Goal: Task Accomplishment & Management: Use online tool/utility

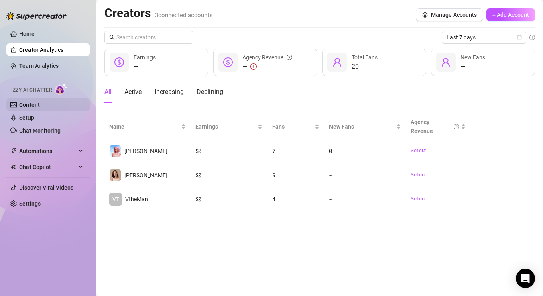
click at [40, 108] on link "Content" at bounding box center [29, 105] width 20 height 6
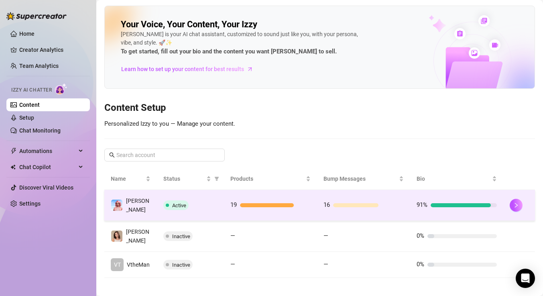
click at [209, 200] on div "Active" at bounding box center [190, 205] width 54 height 10
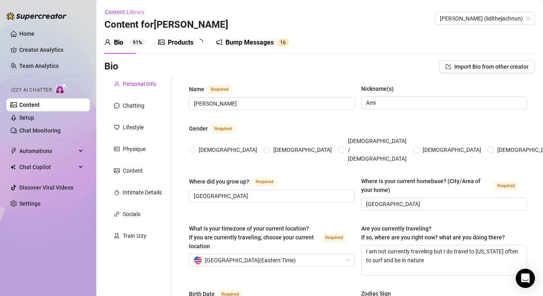
radio input "true"
type input "[DATE]"
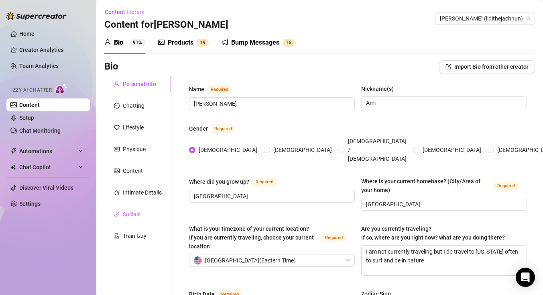
click at [143, 212] on div "Socials" at bounding box center [137, 213] width 67 height 15
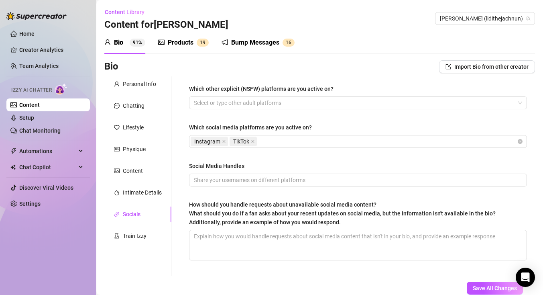
click at [174, 43] on div "Products" at bounding box center [181, 43] width 26 height 10
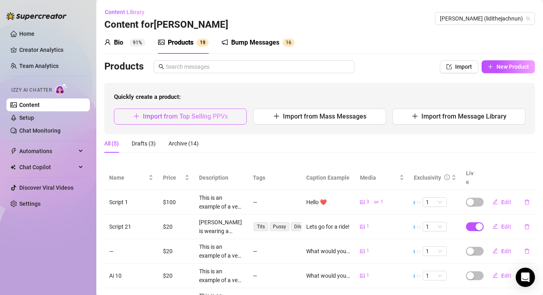
click at [215, 113] on span "Import from Top Selling PPVs" at bounding box center [185, 116] width 85 height 8
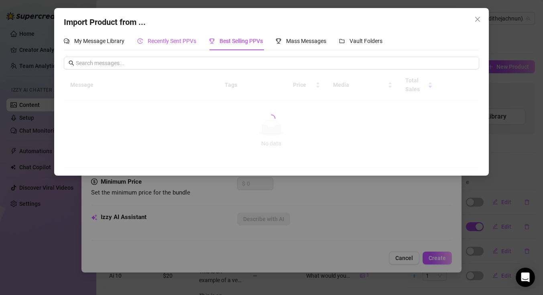
click at [182, 38] on span "Recently Sent PPVs" at bounding box center [172, 41] width 49 height 6
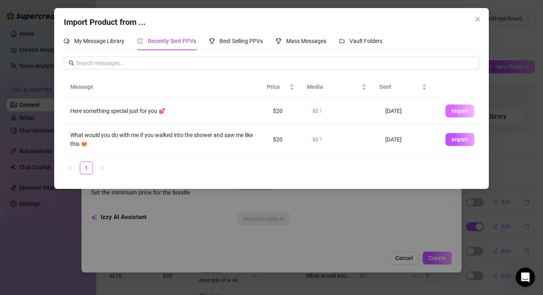
click at [458, 112] on span "Import" at bounding box center [460, 111] width 17 height 6
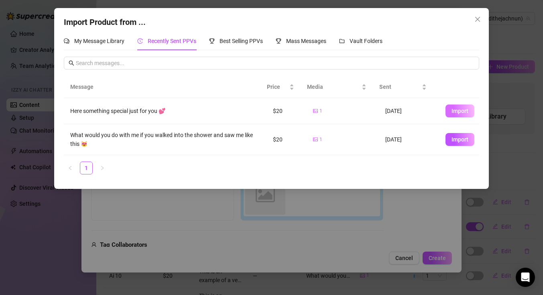
type textarea "Here something special just for you 💕"
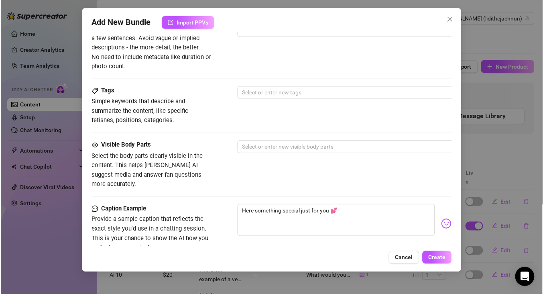
scroll to position [351, 0]
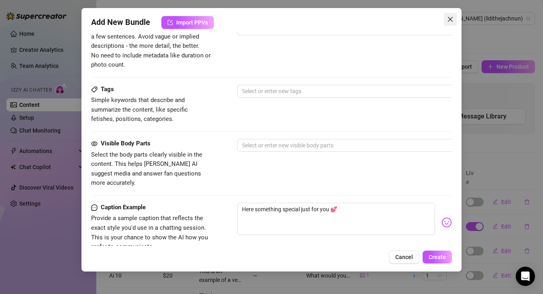
click at [453, 18] on icon "close" at bounding box center [450, 19] width 6 height 6
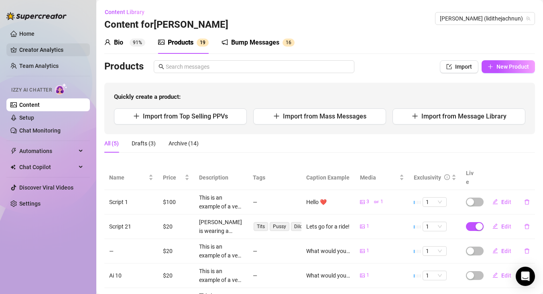
click at [49, 48] on link "Creator Analytics" at bounding box center [51, 49] width 64 height 13
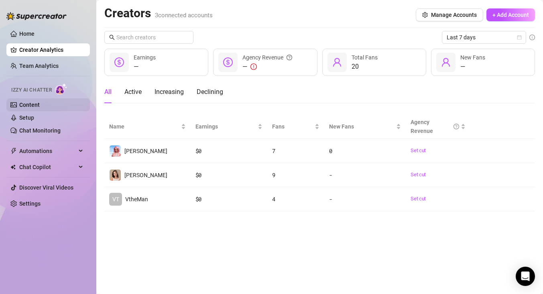
click at [34, 102] on link "Content" at bounding box center [29, 105] width 20 height 6
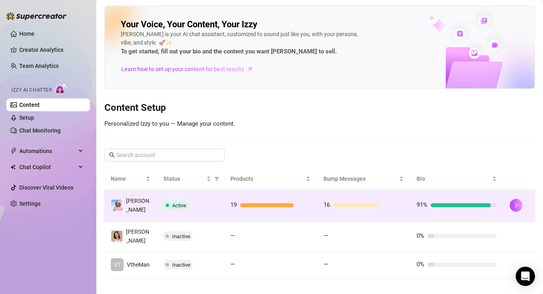
click at [307, 198] on td "19" at bounding box center [270, 205] width 93 height 31
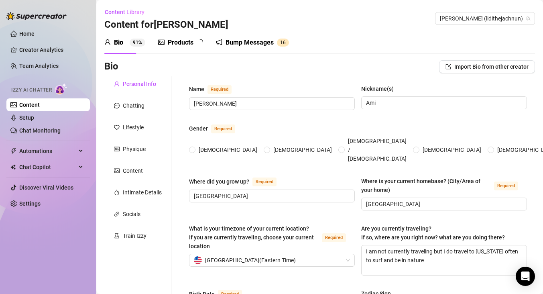
type input "[PERSON_NAME]"
type input "Ami"
type input "[GEOGRAPHIC_DATA]"
type textarea "I am not currently traveling but I do travel to [US_STATE] often to surf and be…"
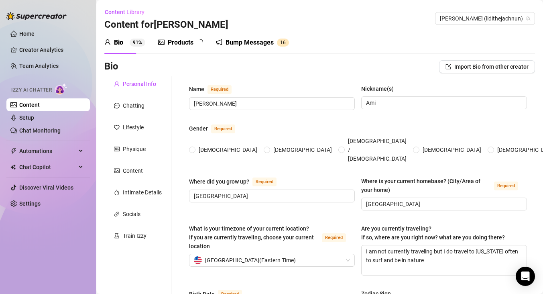
type input "Straight"
type input "Single"
type input "4 brothers (yeah that's a lot lol)"
type input "no"
type input "[PERSON_NAME] (Savannah cat 3yrs) [PERSON_NAME] and [PERSON_NAME] (tabi cat [DE…"
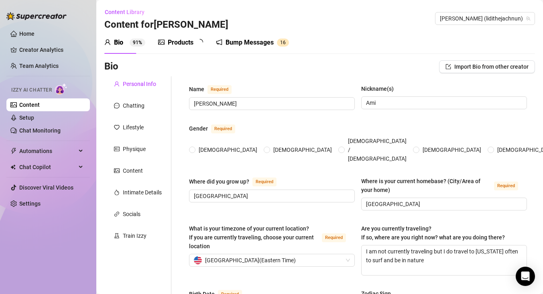
type input "I work [DEMOGRAPHIC_DATA] on OnlyFans!"
type input "I worked as a cook in a restaurant before"
type input "high school lol"
type input "I'm not really strict"
type textarea "My life goal is to have a big piece of land and rescue animals, specifically ca…"
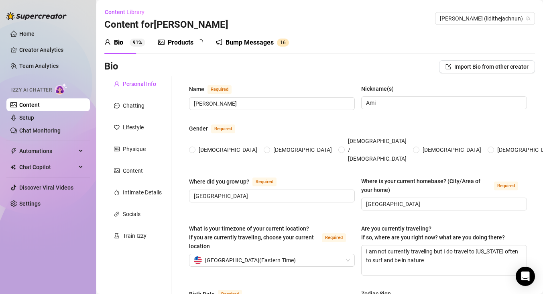
type textarea "One time I tried to impress a date by cooking dinner… and somehow set off the s…"
type textarea "I can wiggle my ears without touching them 😅 and I lowkey know way too much abo…"
type textarea "I’m basically a grandma in disguise.. I drink tea before bed, and talk to my ca…"
radio input "true"
type input "[DATE]"
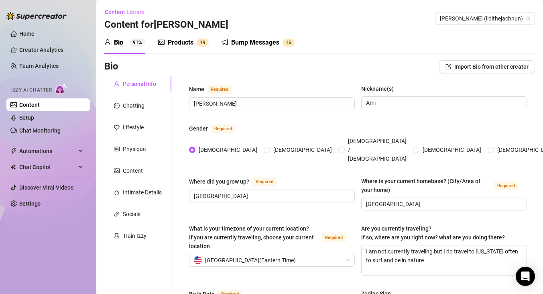
click at [251, 41] on div "Bump Messages" at bounding box center [255, 43] width 48 height 10
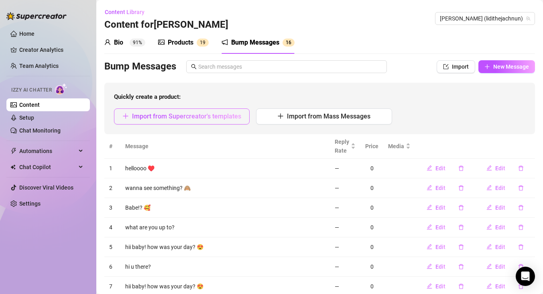
click at [185, 115] on span "Import from Supercreator's templates" at bounding box center [186, 116] width 109 height 8
type textarea "Type your message here..."
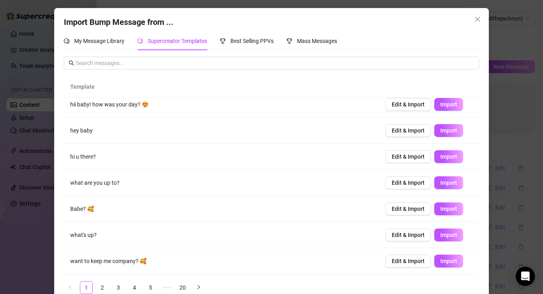
scroll to position [14, 0]
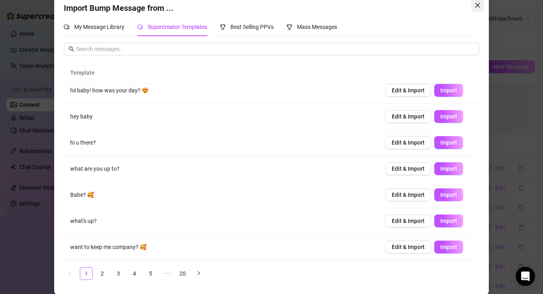
click at [475, 8] on icon "close" at bounding box center [478, 5] width 6 height 6
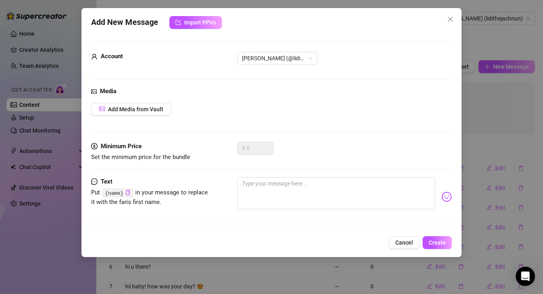
scroll to position [0, 0]
click at [449, 17] on icon "close" at bounding box center [450, 19] width 6 height 6
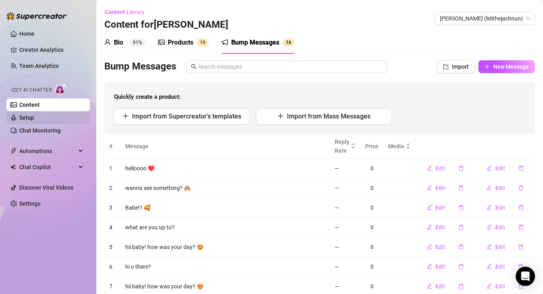
click at [34, 117] on link "Setup" at bounding box center [26, 117] width 15 height 6
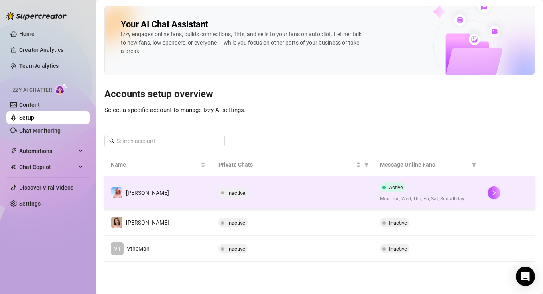
click at [278, 193] on div "Inactive" at bounding box center [293, 193] width 149 height 10
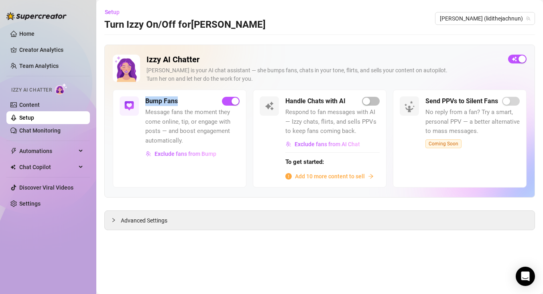
drag, startPoint x: 145, startPoint y: 102, endPoint x: 186, endPoint y: 102, distance: 40.6
click at [186, 102] on div "Bump Fans" at bounding box center [192, 101] width 94 height 10
click at [202, 118] on span "Message fans the moment they come online, tip, or engage with posts — and boost…" at bounding box center [192, 127] width 94 height 38
click at [194, 155] on span "Exclude fans from Bump" at bounding box center [186, 154] width 62 height 6
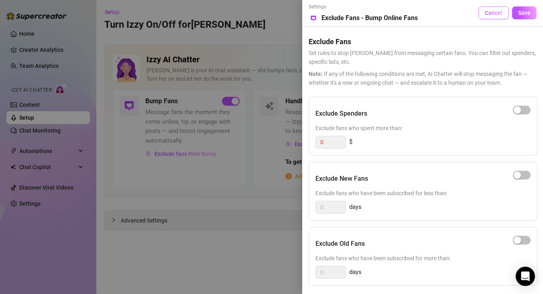
click at [491, 11] on span "Cancel" at bounding box center [494, 13] width 18 height 6
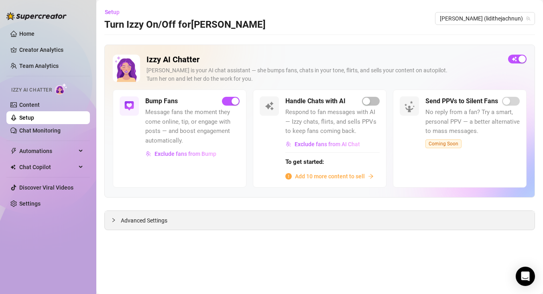
drag, startPoint x: 123, startPoint y: 220, endPoint x: 172, endPoint y: 225, distance: 48.5
click at [123, 220] on span "Advanced Settings" at bounding box center [144, 220] width 47 height 9
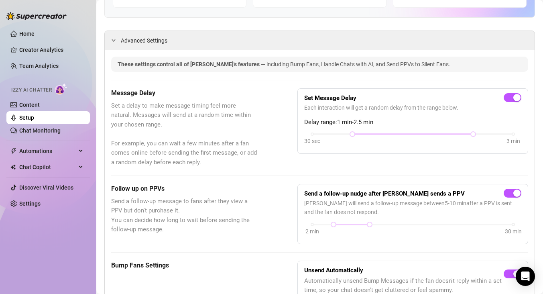
scroll to position [163, 0]
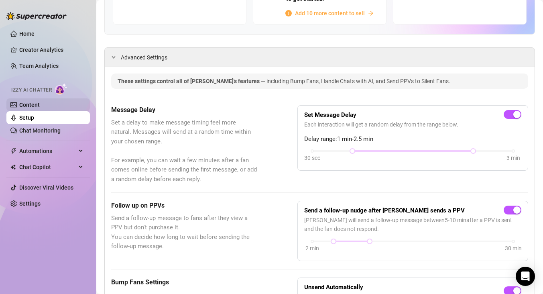
click at [40, 104] on link "Content" at bounding box center [29, 105] width 20 height 6
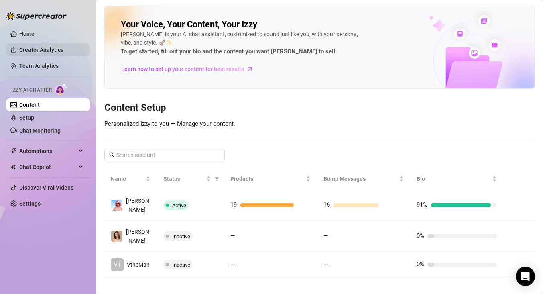
click at [37, 47] on link "Creator Analytics" at bounding box center [51, 49] width 64 height 13
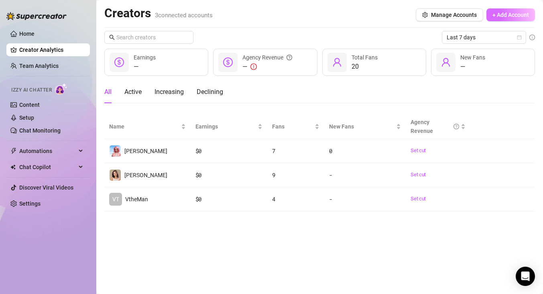
click at [514, 17] on span "+ Add Account" at bounding box center [511, 15] width 37 height 6
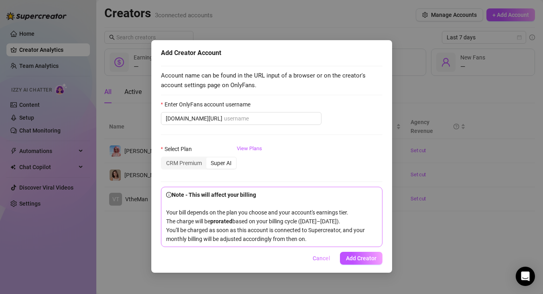
click at [323, 256] on span "Cancel" at bounding box center [322, 258] width 18 height 6
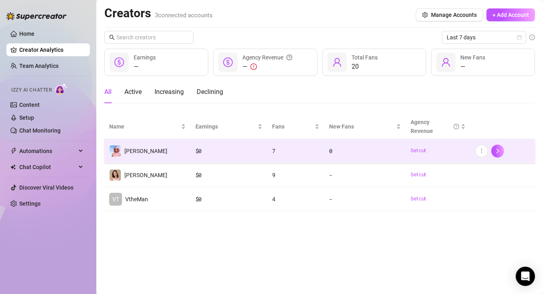
click at [168, 146] on td "[PERSON_NAME]" at bounding box center [147, 151] width 86 height 24
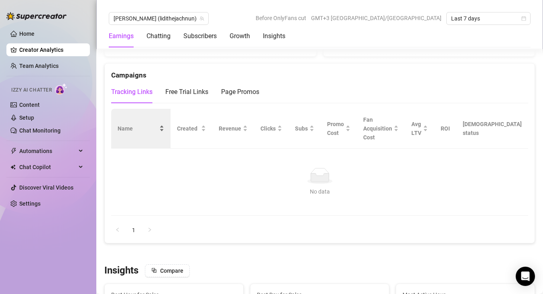
scroll to position [947, 0]
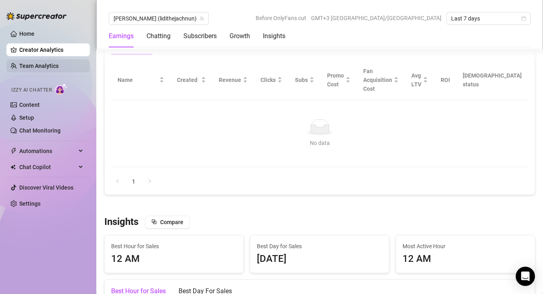
click at [47, 63] on link "Team Analytics" at bounding box center [38, 66] width 39 height 6
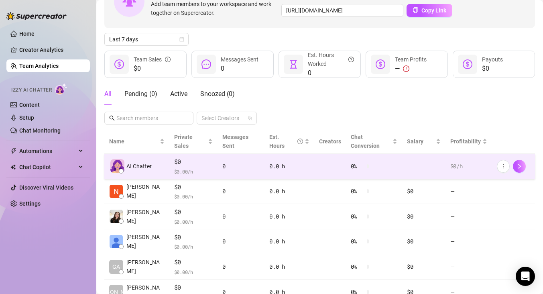
scroll to position [63, 0]
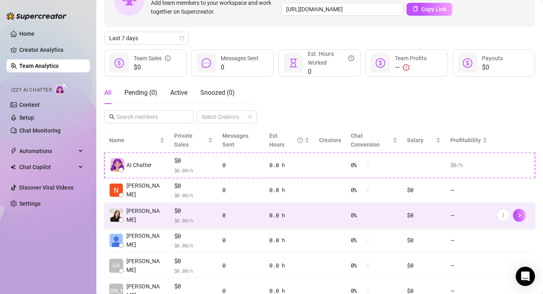
click at [238, 213] on div "0" at bounding box center [242, 215] width 38 height 9
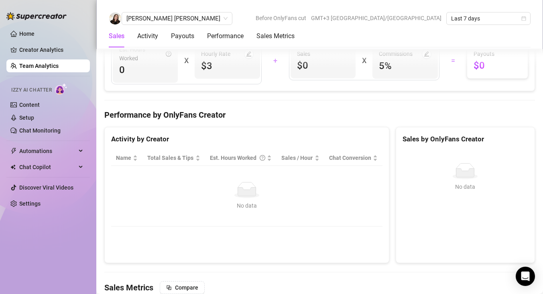
scroll to position [814, 0]
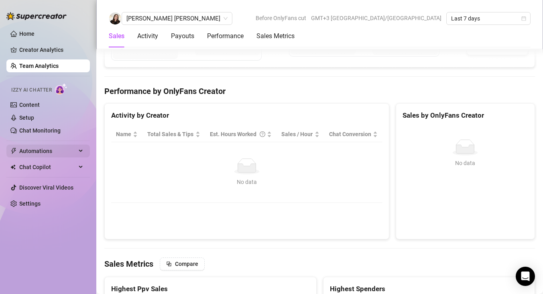
click at [57, 153] on span "Automations" at bounding box center [47, 151] width 57 height 13
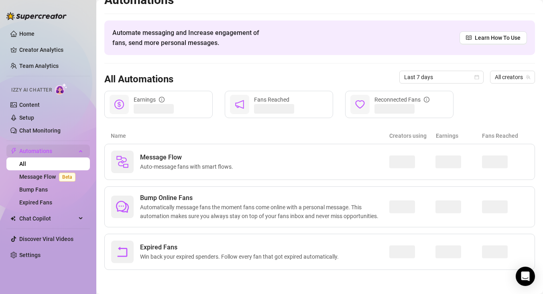
scroll to position [13, 0]
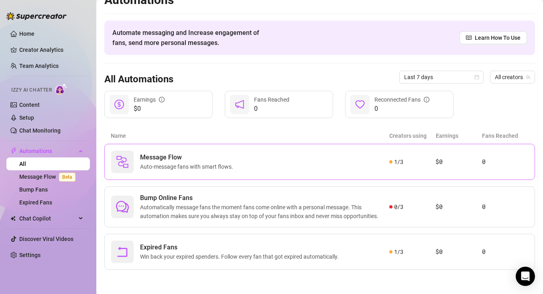
click at [258, 157] on div "Message Flow Auto-message fans with smart flows." at bounding box center [250, 162] width 278 height 22
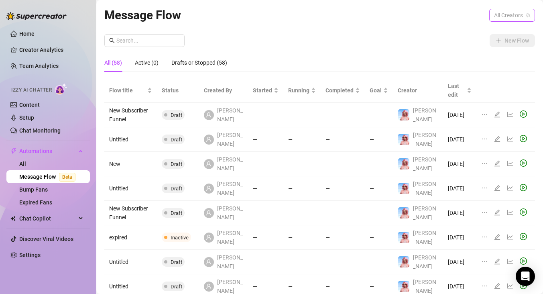
click at [508, 18] on span "All Creators" at bounding box center [512, 15] width 36 height 12
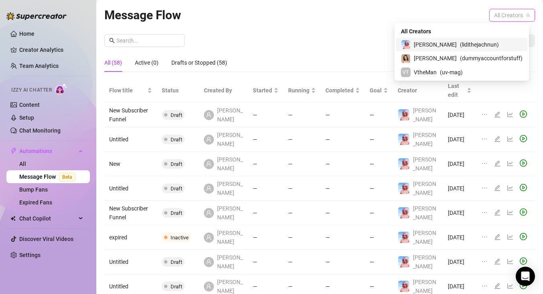
click at [495, 43] on span "( lidithejachnun )" at bounding box center [479, 44] width 39 height 9
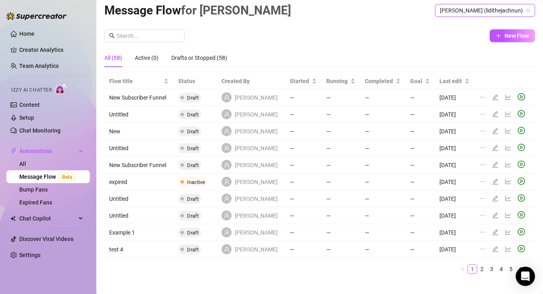
scroll to position [6, 0]
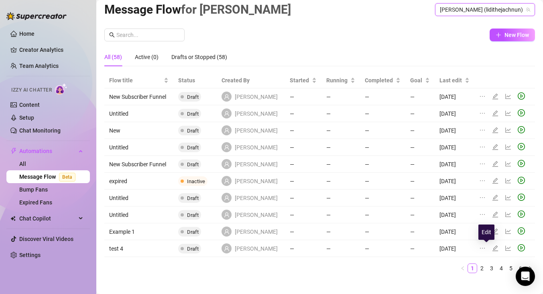
click at [493, 246] on icon "edit" at bounding box center [496, 248] width 6 height 6
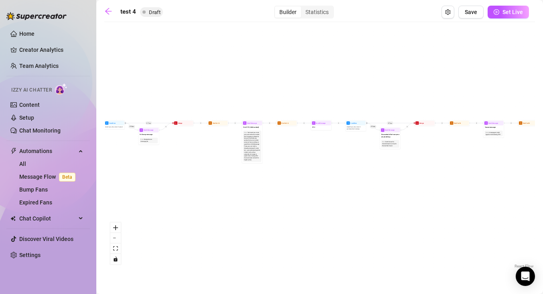
drag, startPoint x: 425, startPoint y: 119, endPoint x: 367, endPoint y: 161, distance: 71.9
click at [367, 161] on div "If True If True If True If False If False If False If True If False Merge Merge…" at bounding box center [319, 148] width 431 height 244
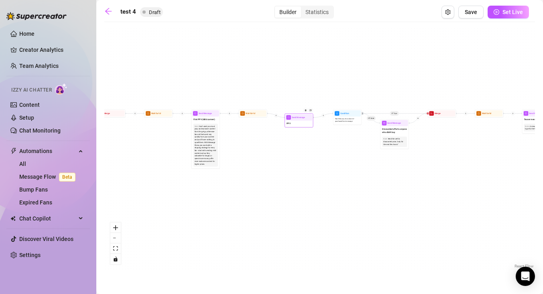
drag, startPoint x: 300, startPoint y: 114, endPoint x: 299, endPoint y: 118, distance: 4.6
click at [299, 118] on span "Send Message" at bounding box center [298, 117] width 13 height 3
drag, startPoint x: 485, startPoint y: 113, endPoint x: 482, endPoint y: 127, distance: 14.7
click at [482, 127] on div "If True If True If True If False If False If False If True If False Merge Merge…" at bounding box center [319, 148] width 431 height 244
drag, startPoint x: 300, startPoint y: 120, endPoint x: 301, endPoint y: 114, distance: 6.4
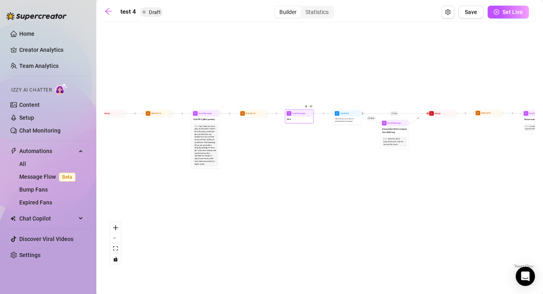
click at [301, 114] on div "Send Message PPV" at bounding box center [299, 116] width 29 height 14
click at [290, 146] on div "If True If True If True If False If False If False If True If False Merge Merge…" at bounding box center [319, 148] width 431 height 244
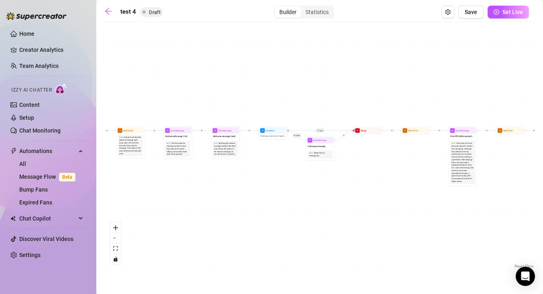
drag, startPoint x: 150, startPoint y: 170, endPoint x: 410, endPoint y: 187, distance: 260.5
click at [410, 187] on div "If True If True If True If False If False If False If True If False Merge Merge…" at bounding box center [319, 148] width 431 height 244
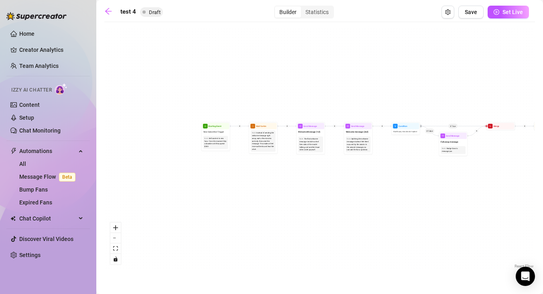
drag, startPoint x: 197, startPoint y: 200, endPoint x: 324, endPoint y: 196, distance: 127.4
click at [324, 196] on div "If True If True If True If False If False If False If True If False Merge Merge…" at bounding box center [319, 148] width 431 height 244
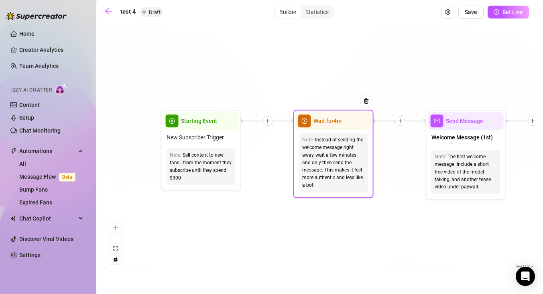
click at [348, 128] on div "Wait for 4m" at bounding box center [334, 121] width 76 height 18
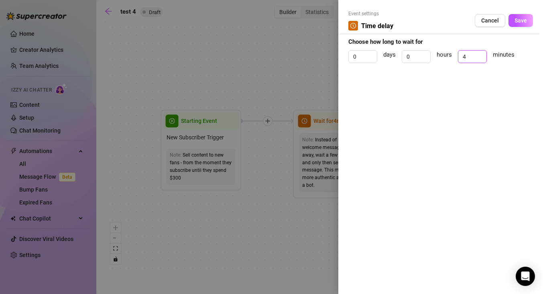
drag, startPoint x: 473, startPoint y: 61, endPoint x: 448, endPoint y: 60, distance: 25.3
click at [448, 60] on div "0 days 0 hours 4 minutes" at bounding box center [441, 60] width 185 height 20
type input "2"
click at [526, 19] on span "Save" at bounding box center [521, 20] width 12 height 6
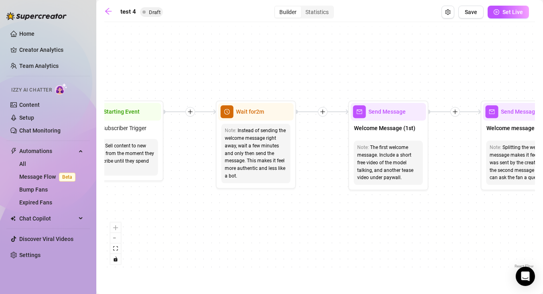
drag, startPoint x: 398, startPoint y: 158, endPoint x: 282, endPoint y: 151, distance: 115.9
click at [283, 151] on div "If True If True If True If False If False If False If True If False Merge Merge…" at bounding box center [319, 148] width 431 height 244
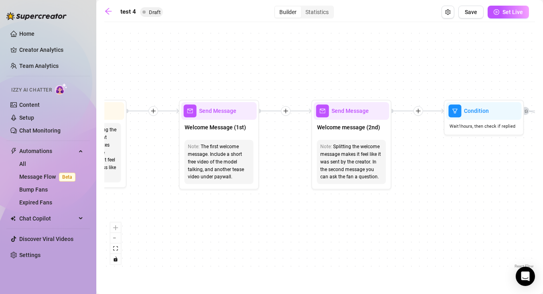
drag, startPoint x: 424, startPoint y: 155, endPoint x: 261, endPoint y: 155, distance: 162.7
click at [262, 155] on div "If True If True If True If False If False If False If True If False Merge Merge…" at bounding box center [319, 148] width 431 height 244
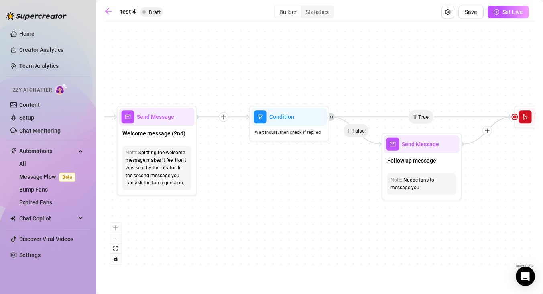
drag, startPoint x: 452, startPoint y: 181, endPoint x: 286, endPoint y: 184, distance: 165.5
click at [286, 184] on div "If True If True If True If False If False If False If True If False Merge Merge…" at bounding box center [319, 148] width 431 height 244
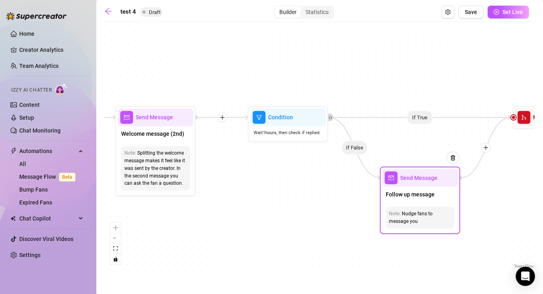
drag, startPoint x: 423, startPoint y: 155, endPoint x: 421, endPoint y: 198, distance: 42.6
click at [421, 198] on div "Follow up message" at bounding box center [421, 195] width 76 height 17
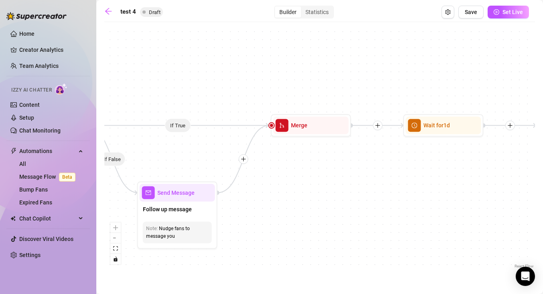
drag, startPoint x: 513, startPoint y: 200, endPoint x: 271, endPoint y: 208, distance: 241.9
click at [271, 208] on div "If True If True If True If False If False If False If True If False Merge Merge…" at bounding box center [319, 148] width 431 height 244
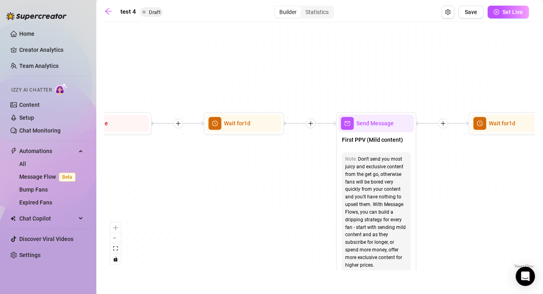
drag, startPoint x: 464, startPoint y: 167, endPoint x: 265, endPoint y: 165, distance: 199.6
click at [265, 165] on div "If True If True If True If False If False If False If True If False Merge Merge…" at bounding box center [319, 148] width 431 height 244
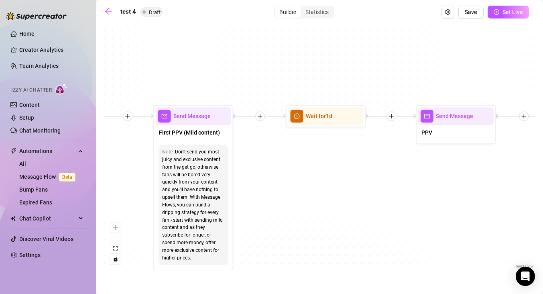
drag, startPoint x: 453, startPoint y: 174, endPoint x: 270, endPoint y: 166, distance: 183.7
click at [270, 166] on div "If True If True If True If False If False If False If True If False Merge Merge…" at bounding box center [319, 148] width 431 height 244
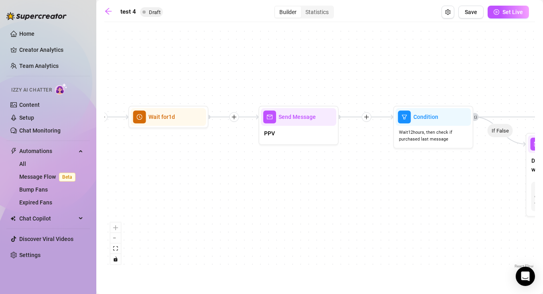
drag, startPoint x: 488, startPoint y: 170, endPoint x: 330, endPoint y: 171, distance: 157.5
click at [330, 171] on div "If True If True If True If False If False If False If True If False Merge Merge…" at bounding box center [319, 148] width 431 height 244
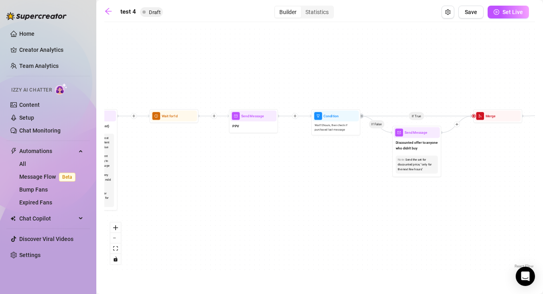
drag, startPoint x: 347, startPoint y: 177, endPoint x: 303, endPoint y: 165, distance: 45.8
click at [303, 165] on div "If True If True If True If False If False If False If True If False Merge Merge…" at bounding box center [319, 148] width 431 height 244
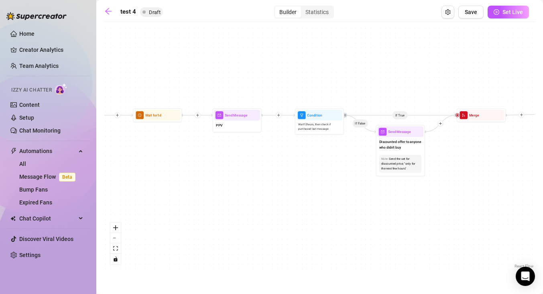
drag, startPoint x: 255, startPoint y: 201, endPoint x: 239, endPoint y: 200, distance: 16.5
click at [239, 200] on div "If True If True If True If False If False If False If True If False Merge Merge…" at bounding box center [319, 148] width 431 height 244
click at [52, 200] on link "Expired Fans" at bounding box center [35, 202] width 33 height 6
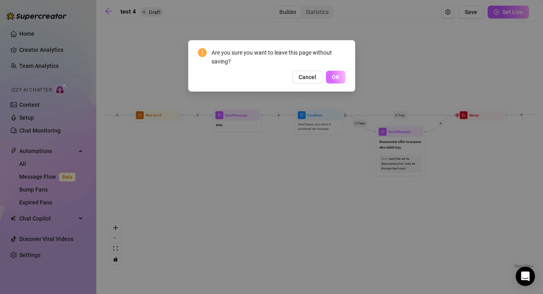
click at [337, 77] on span "OK" at bounding box center [336, 77] width 8 height 6
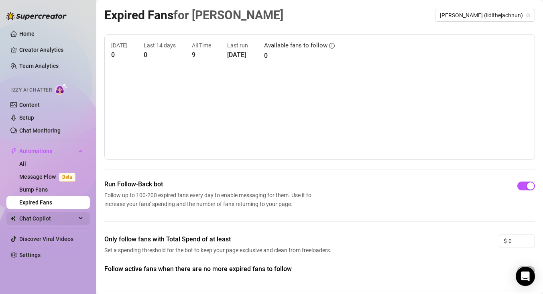
click at [62, 216] on span "Chat Copilot" at bounding box center [47, 218] width 57 height 13
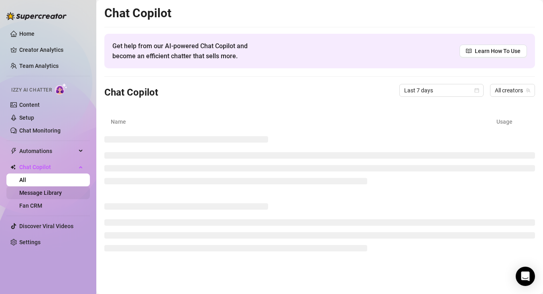
click at [50, 193] on link "Message Library" at bounding box center [40, 193] width 43 height 6
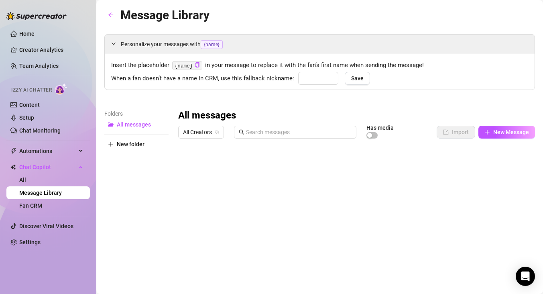
type input "hun"
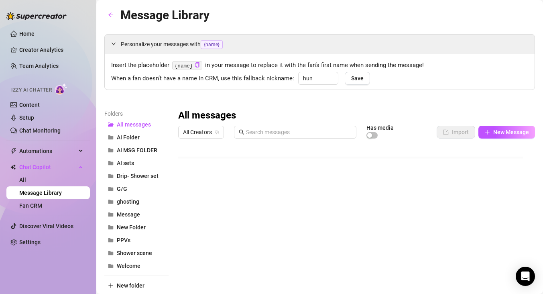
scroll to position [22, 0]
click at [42, 206] on link "Fan CRM" at bounding box center [30, 205] width 23 height 6
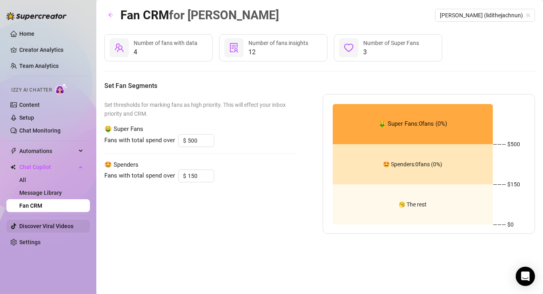
click at [54, 226] on link "Discover Viral Videos" at bounding box center [46, 226] width 54 height 6
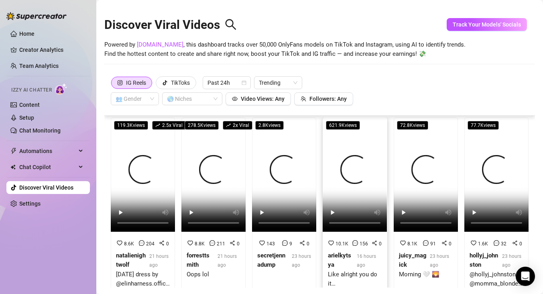
scroll to position [5, 0]
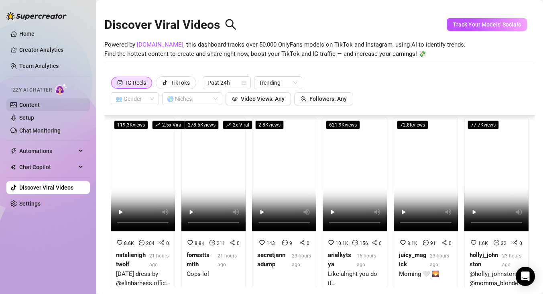
click at [37, 108] on link "Content" at bounding box center [29, 105] width 20 height 6
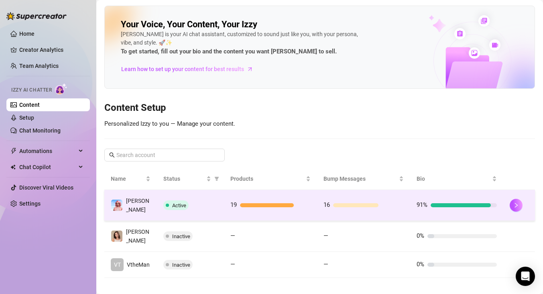
click at [195, 206] on div "Active" at bounding box center [190, 205] width 54 height 10
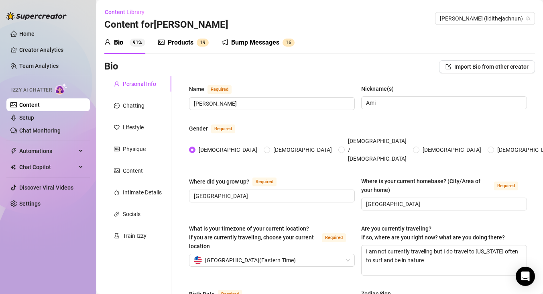
radio input "true"
type input "[DATE]"
click at [140, 105] on div "Chatting" at bounding box center [134, 105] width 22 height 9
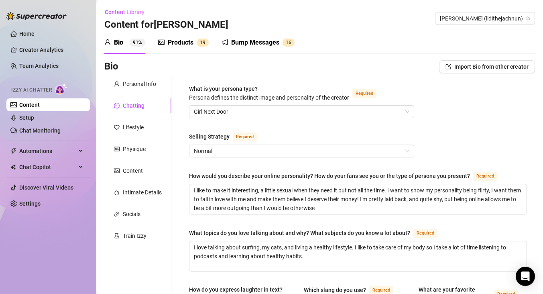
click at [185, 43] on div "Products" at bounding box center [181, 43] width 26 height 10
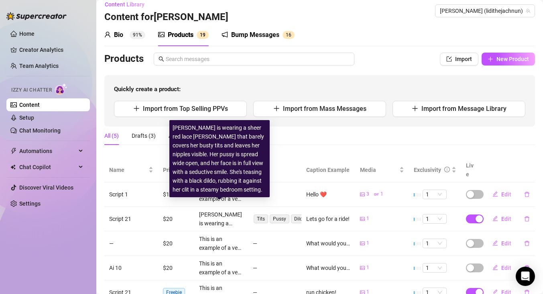
scroll to position [8, 0]
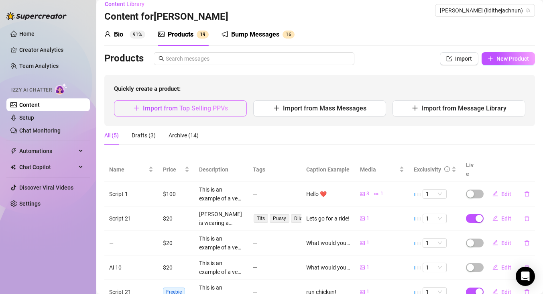
click at [176, 110] on span "Import from Top Selling PPVs" at bounding box center [185, 108] width 85 height 8
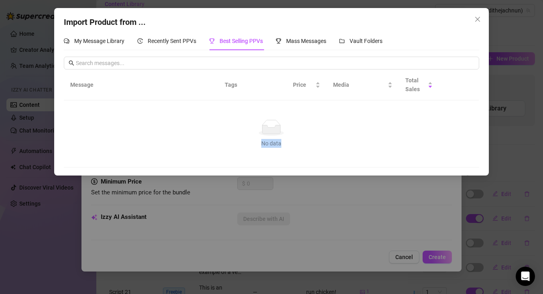
drag, startPoint x: 261, startPoint y: 143, endPoint x: 283, endPoint y: 143, distance: 21.7
click at [282, 141] on div "No data" at bounding box center [272, 143] width 396 height 9
click at [169, 40] on span "Recently Sent PPVs" at bounding box center [172, 41] width 49 height 6
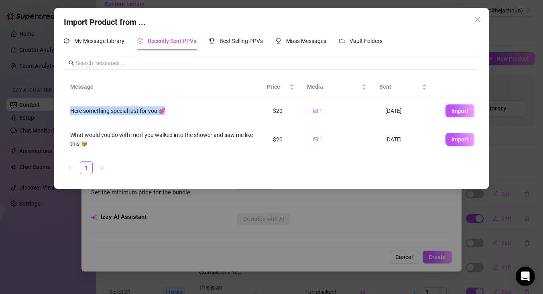
drag, startPoint x: 71, startPoint y: 112, endPoint x: 171, endPoint y: 108, distance: 99.7
click at [171, 108] on div "Here something special just for you 💕" at bounding box center [165, 110] width 190 height 9
click at [455, 112] on span "Import" at bounding box center [460, 111] width 17 height 6
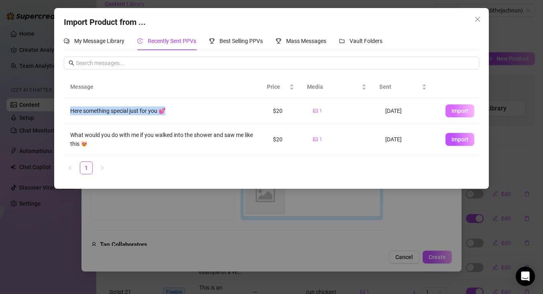
type textarea "Here something special just for you 💕"
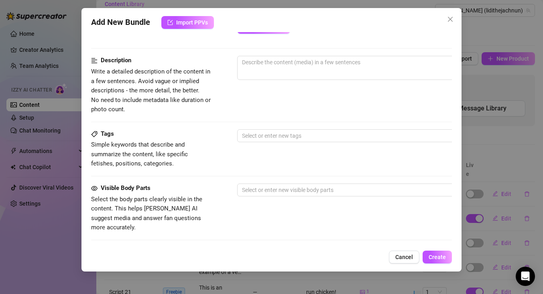
scroll to position [311, 0]
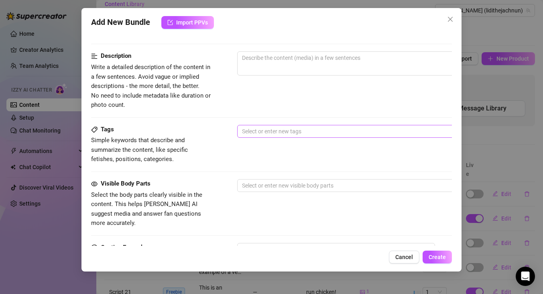
click at [299, 130] on div at bounding box center [374, 131] width 270 height 11
click at [209, 123] on div "Description Write a detailed description of the content in a few sentences. Avo…" at bounding box center [271, 87] width 361 height 73
click at [270, 181] on div at bounding box center [374, 185] width 270 height 11
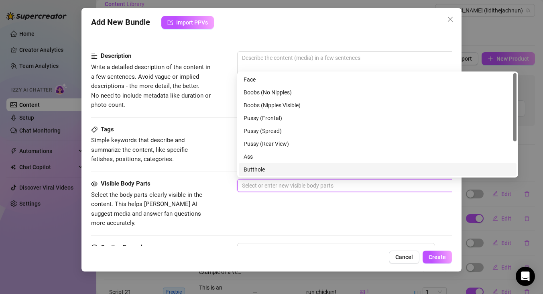
click at [212, 176] on div "Tags Simple keywords that describe and summarize the content, like specific fet…" at bounding box center [271, 152] width 361 height 54
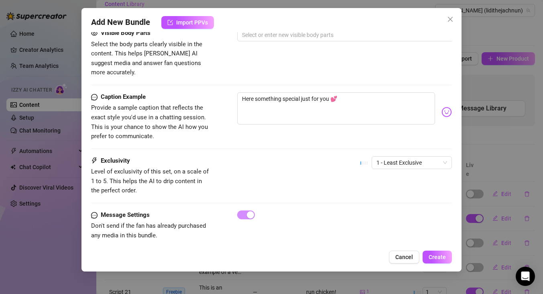
scroll to position [467, 0]
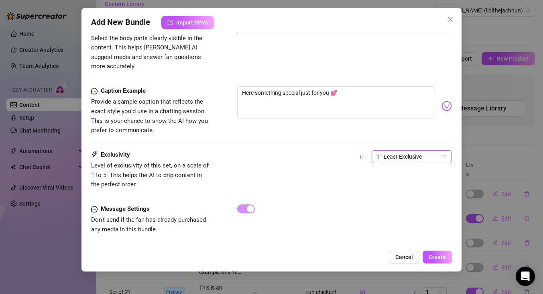
click at [420, 151] on span "1 - Least Exclusive" at bounding box center [412, 157] width 71 height 12
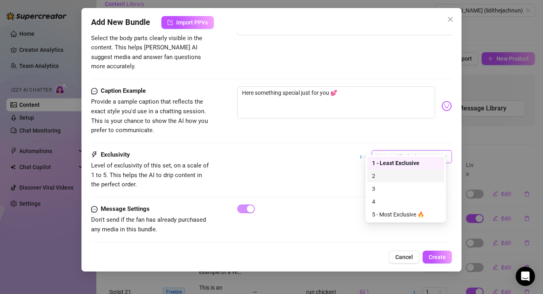
click at [320, 156] on div "Exclusivity Level of exclusivity of this set, on a scale of 1 to 5. This helps …" at bounding box center [271, 169] width 361 height 39
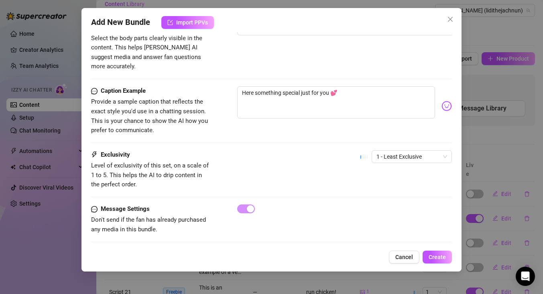
scroll to position [388, 0]
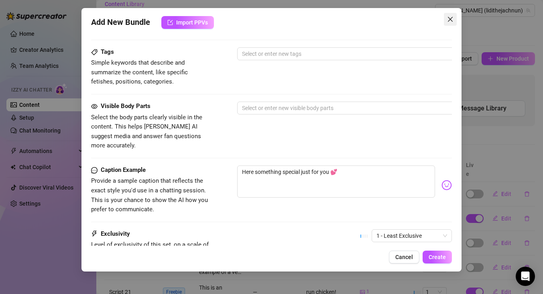
click at [449, 21] on icon "close" at bounding box center [450, 19] width 5 height 5
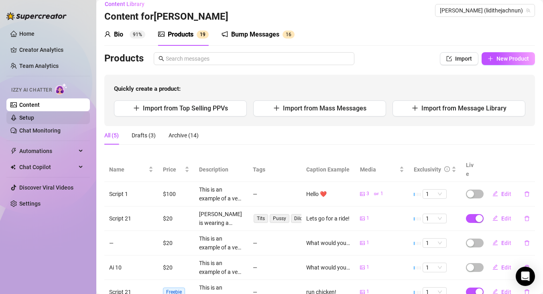
click at [33, 120] on link "Setup" at bounding box center [26, 117] width 15 height 6
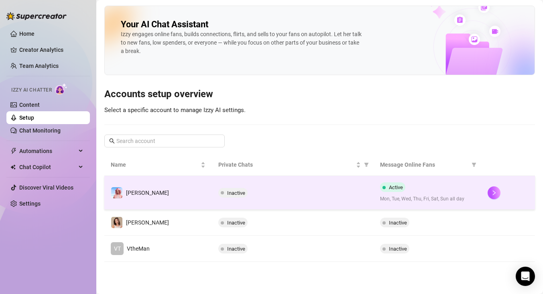
click at [333, 195] on div "Inactive" at bounding box center [293, 193] width 149 height 10
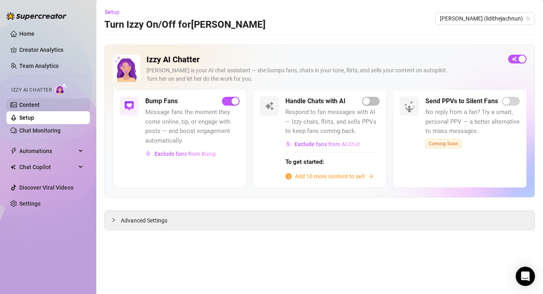
click at [40, 104] on link "Content" at bounding box center [29, 105] width 20 height 6
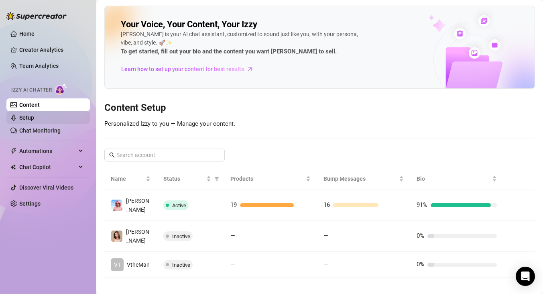
click at [34, 119] on link "Setup" at bounding box center [26, 117] width 15 height 6
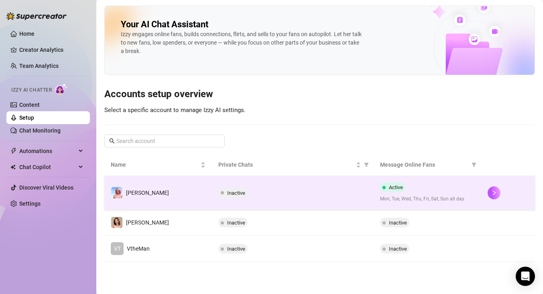
click at [188, 197] on td "[PERSON_NAME]" at bounding box center [158, 193] width 108 height 34
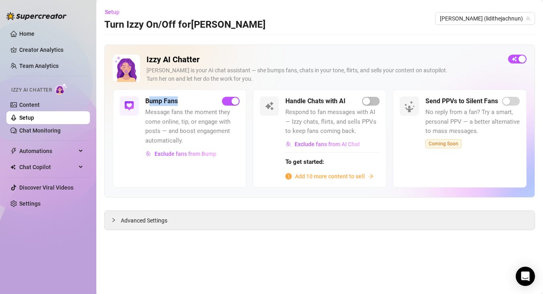
drag, startPoint x: 149, startPoint y: 102, endPoint x: 184, endPoint y: 103, distance: 35.8
click at [184, 103] on div "Bump Fans" at bounding box center [192, 101] width 94 height 10
drag, startPoint x: 285, startPoint y: 102, endPoint x: 345, endPoint y: 106, distance: 60.4
click at [349, 99] on div "Handle Chats with AI" at bounding box center [333, 101] width 94 height 10
click at [320, 144] on span "Exclude fans from AI Chat" at bounding box center [327, 144] width 65 height 6
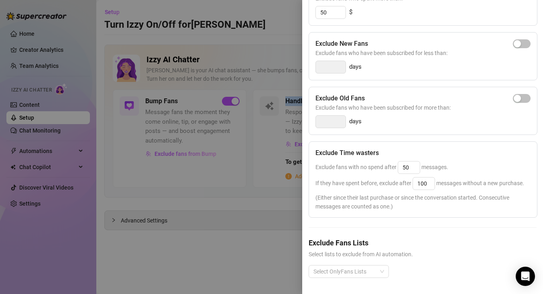
scroll to position [134, 0]
click at [354, 266] on div at bounding box center [345, 271] width 69 height 11
click at [194, 210] on div at bounding box center [271, 147] width 543 height 294
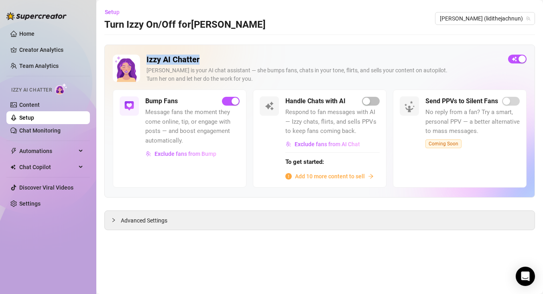
drag, startPoint x: 145, startPoint y: 57, endPoint x: 221, endPoint y: 59, distance: 75.5
click at [221, 59] on div "Izzy AI Chatter [PERSON_NAME] is your AI chat assistant — she bumps fans, chats…" at bounding box center [320, 72] width 414 height 35
click at [220, 59] on h2 "Izzy AI Chatter" at bounding box center [324, 60] width 355 height 10
click at [45, 47] on link "Creator Analytics" at bounding box center [51, 49] width 64 height 13
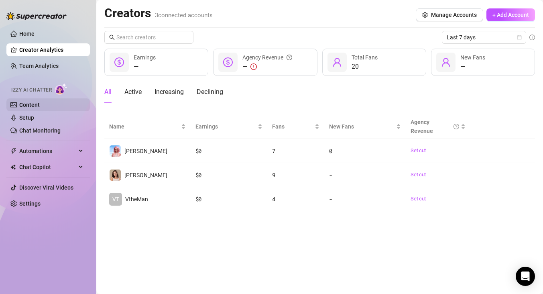
click at [25, 104] on link "Content" at bounding box center [29, 105] width 20 height 6
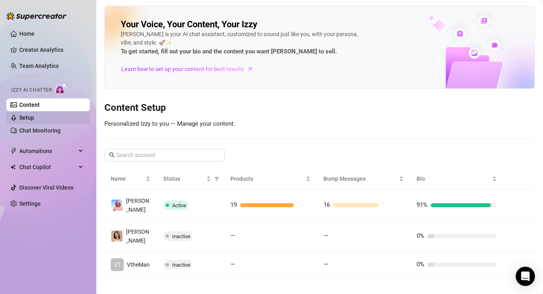
click at [34, 116] on link "Setup" at bounding box center [26, 117] width 15 height 6
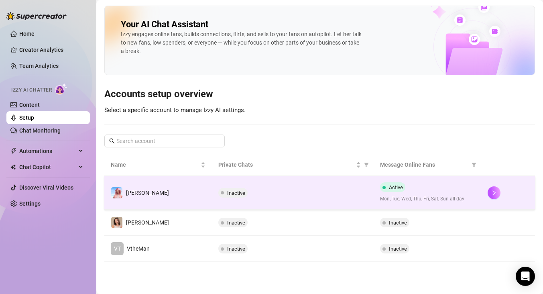
click at [266, 195] on div "Inactive" at bounding box center [293, 193] width 149 height 10
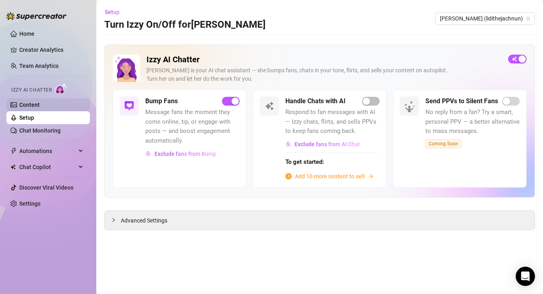
click at [40, 102] on link "Content" at bounding box center [29, 105] width 20 height 6
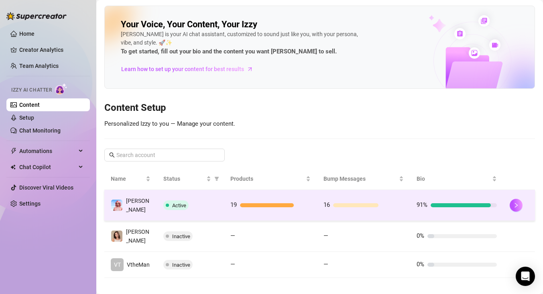
click at [268, 209] on td "19" at bounding box center [270, 205] width 93 height 31
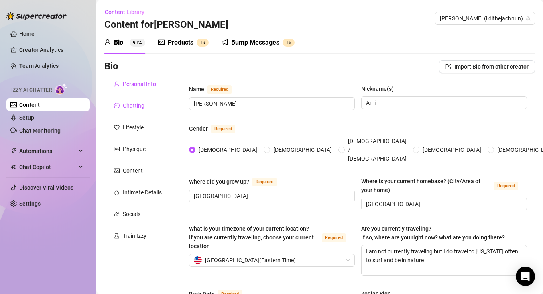
click at [138, 107] on div "Chatting" at bounding box center [134, 105] width 22 height 9
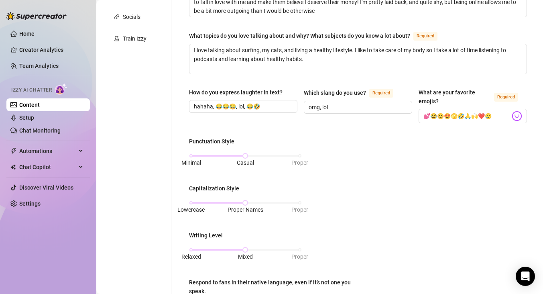
scroll to position [163, 0]
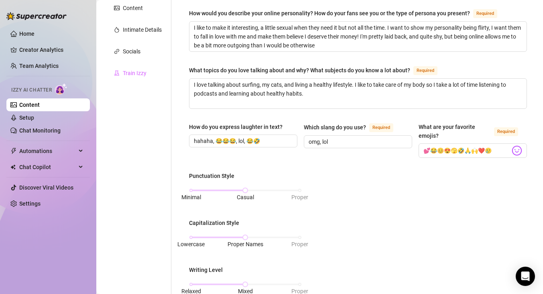
click at [151, 71] on div "Train Izzy" at bounding box center [137, 72] width 67 height 15
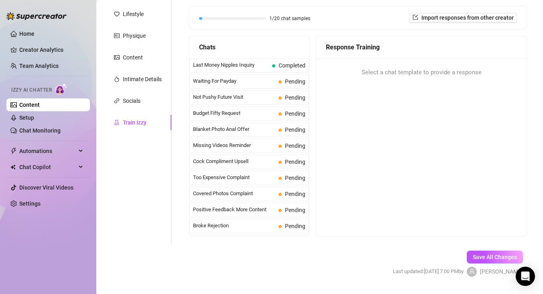
scroll to position [107, 0]
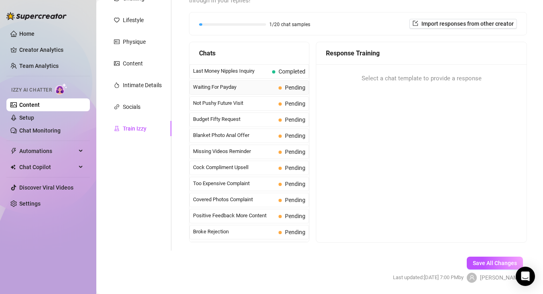
click at [228, 85] on span "Waiting For Payday" at bounding box center [234, 87] width 82 height 8
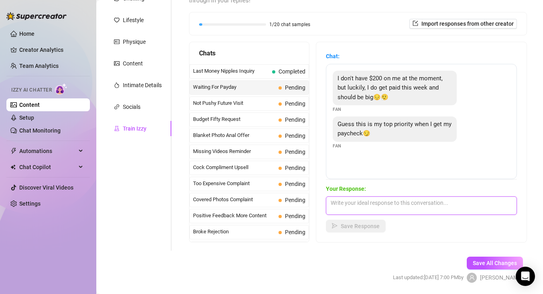
drag, startPoint x: 346, startPoint y: 207, endPoint x: 439, endPoint y: 223, distance: 94.1
click at [351, 207] on textarea at bounding box center [421, 205] width 191 height 18
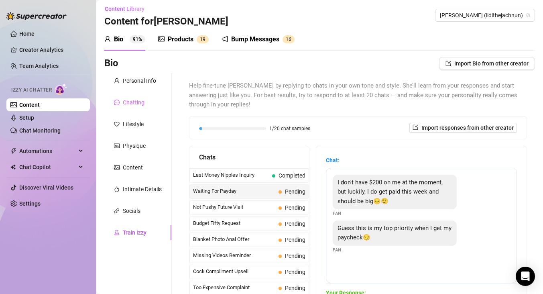
scroll to position [2, 0]
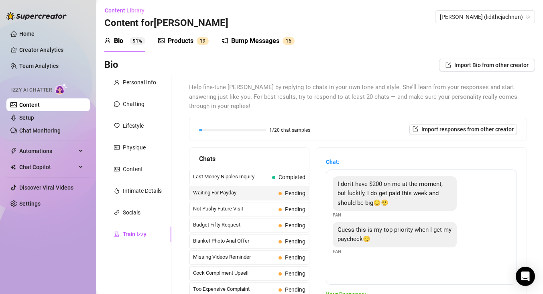
click at [182, 41] on div "Products" at bounding box center [181, 41] width 26 height 10
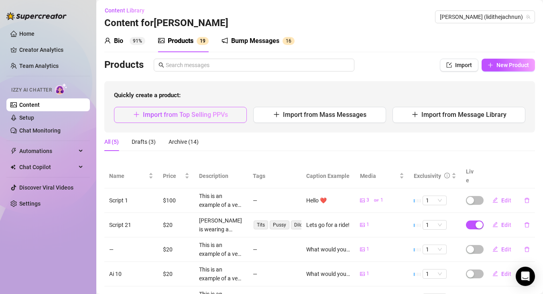
click at [182, 120] on button "Import from Top Selling PPVs" at bounding box center [180, 115] width 133 height 16
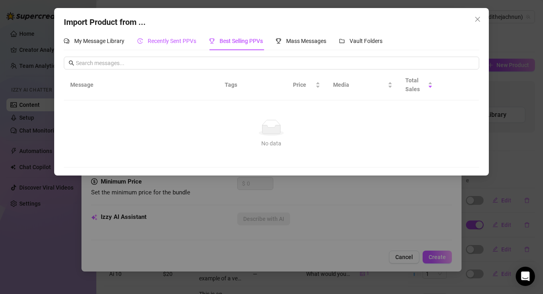
click at [157, 43] on span "Recently Sent PPVs" at bounding box center [172, 41] width 49 height 6
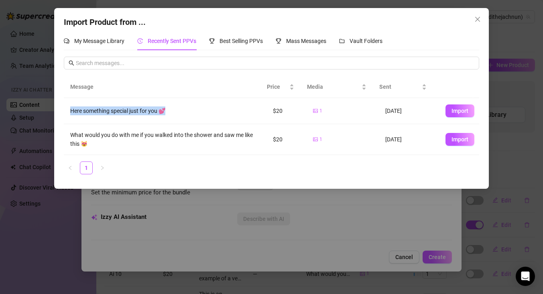
drag, startPoint x: 68, startPoint y: 110, endPoint x: 180, endPoint y: 116, distance: 111.9
click at [180, 116] on td "Here something special just for you 💕" at bounding box center [165, 111] width 202 height 26
drag, startPoint x: 253, startPoint y: 110, endPoint x: 242, endPoint y: 110, distance: 11.3
click at [242, 110] on tr "Here something special just for you 💕 $20 1 [DATE] Import" at bounding box center [271, 111] width 415 height 26
click at [454, 112] on span "Import" at bounding box center [460, 111] width 17 height 6
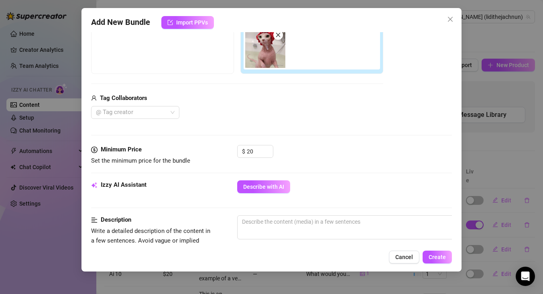
scroll to position [130, 0]
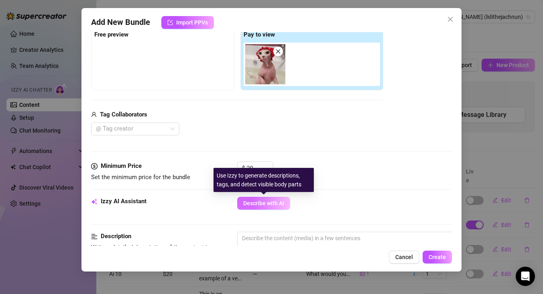
click at [274, 200] on button "Describe with AI" at bounding box center [263, 203] width 53 height 13
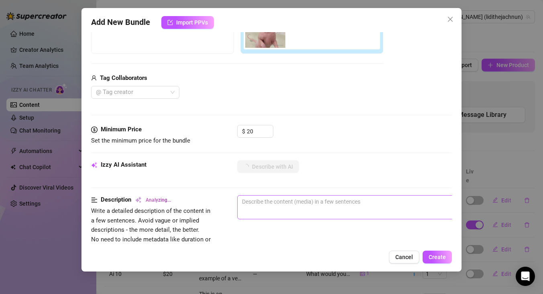
scroll to position [183, 0]
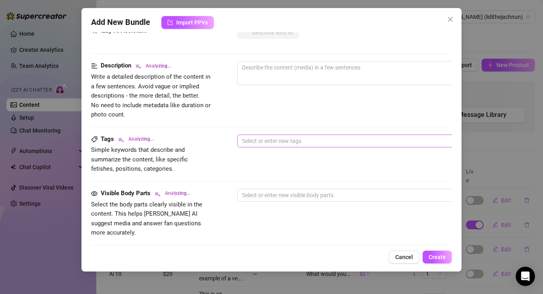
type textarea "This"
type textarea "This image"
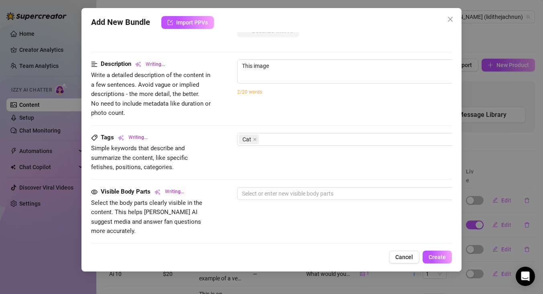
type textarea "This image shows"
type textarea "This image shows a"
type textarea "This image shows a hairless"
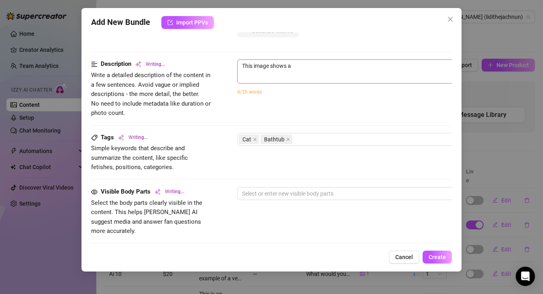
type textarea "This image shows a hairless"
type textarea "This image shows a hairless cat"
type textarea "This image shows a hairless cat wearing"
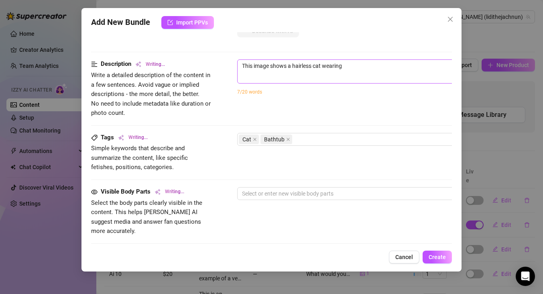
type textarea "This image shows a hairless cat wearing a"
type textarea "This image shows a hairless cat wearing a red"
type textarea "This image shows a hairless cat wearing a red shower"
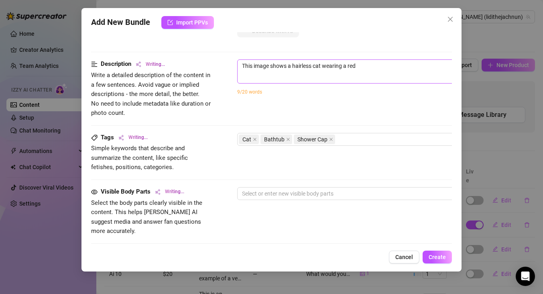
type textarea "This image shows a hairless cat wearing a red shower"
type textarea "This image shows a hairless cat wearing a red shower cap"
type textarea "This image shows a hairless cat wearing a red shower cap in"
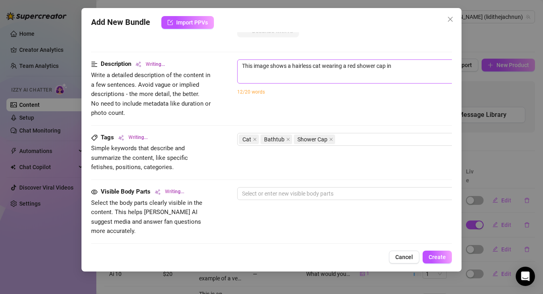
type textarea "This image shows a hairless cat wearing a red shower cap in a"
type textarea "This image shows a hairless cat wearing a red shower cap in a bathtub."
type textarea "This image shows a hairless cat wearing a red shower cap in a bathtub. No"
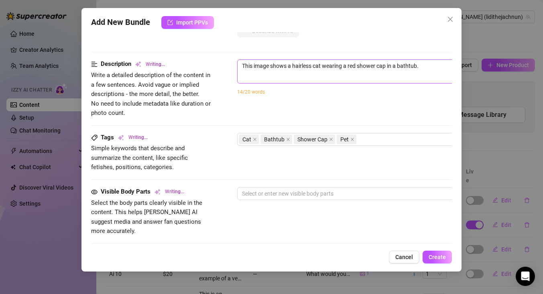
type textarea "This image shows a hairless cat wearing a red shower cap in a bathtub. No"
type textarea "This image shows a hairless cat wearing a red shower cap in a bathtub. No sexual"
type textarea "This image shows a hairless cat wearing a red shower cap in a bathtub. No sexua…"
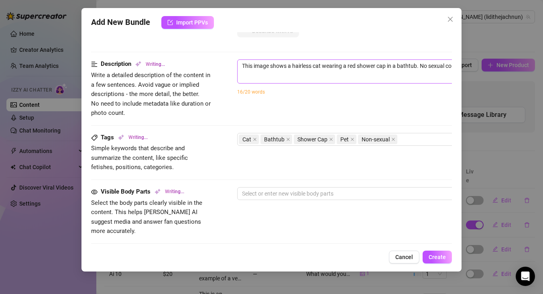
type textarea "This image shows a hairless cat wearing a red shower cap in a bathtub. No sexua…"
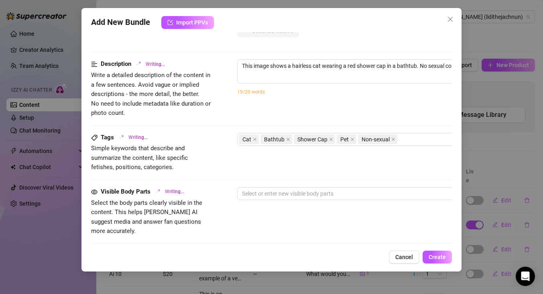
type textarea "This image shows a hairless cat wearing a red shower cap in a bathtub. No sexua…"
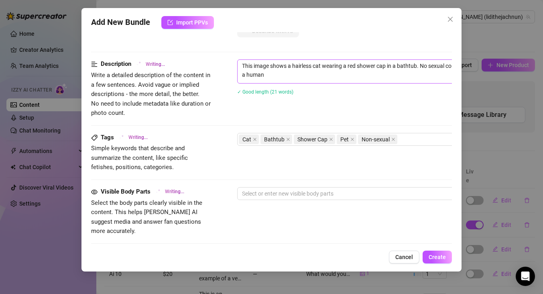
type textarea "This image shows a hairless cat wearing a red shower cap in a bathtub. No sexua…"
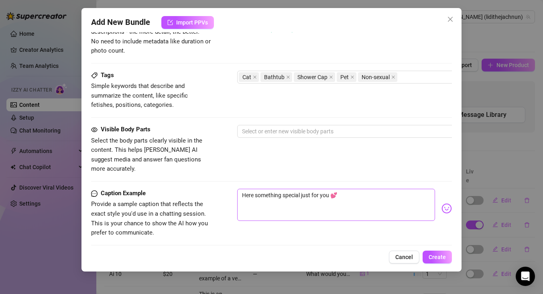
scroll to position [365, 0]
drag, startPoint x: 341, startPoint y: 186, endPoint x: 231, endPoint y: 184, distance: 110.1
click at [231, 189] on div "Caption Example Provide a sample caption that reflects the exact style you'd us…" at bounding box center [271, 213] width 361 height 49
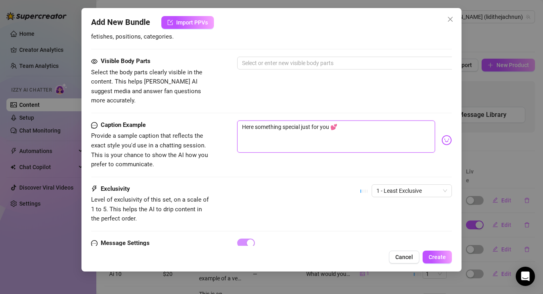
scroll to position [448, 0]
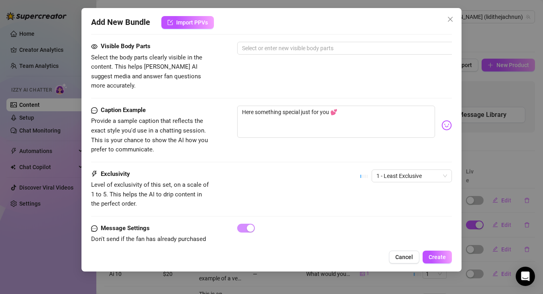
click at [311, 147] on div "Caption Example Provide a sample caption that reflects the exact style you'd us…" at bounding box center [271, 138] width 361 height 64
drag, startPoint x: 139, startPoint y: 161, endPoint x: 100, endPoint y: 163, distance: 38.6
click at [100, 170] on div "Exclusivity" at bounding box center [151, 175] width 121 height 10
click at [411, 170] on span "1 - Least Exclusive" at bounding box center [412, 176] width 71 height 12
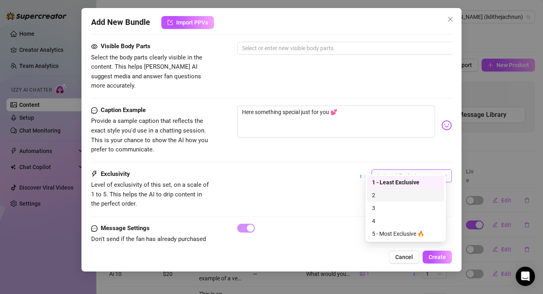
click at [350, 196] on div "Exclusivity Level of exclusivity of this set, on a scale of 1 to 5. This helps …" at bounding box center [271, 189] width 361 height 39
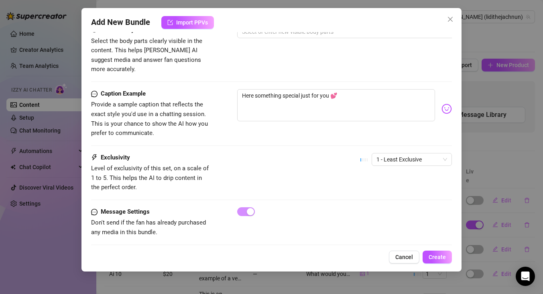
scroll to position [467, 0]
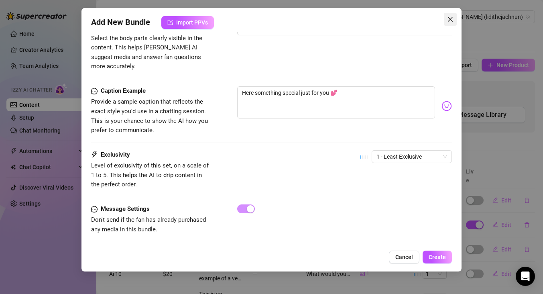
click at [449, 21] on icon "close" at bounding box center [450, 19] width 6 height 6
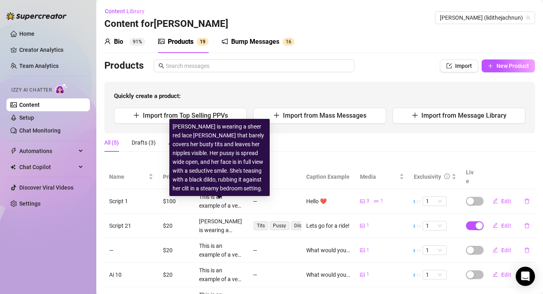
scroll to position [0, 0]
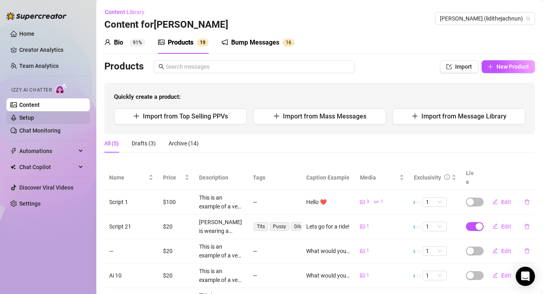
click at [34, 116] on link "Setup" at bounding box center [26, 117] width 15 height 6
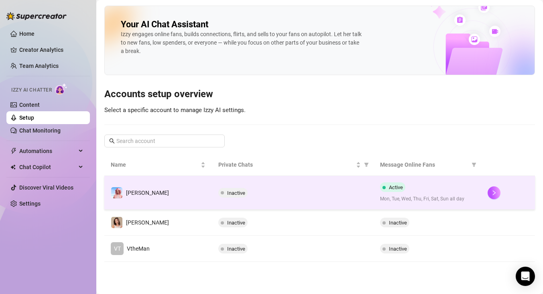
click at [341, 182] on td "Inactive" at bounding box center [292, 193] width 161 height 34
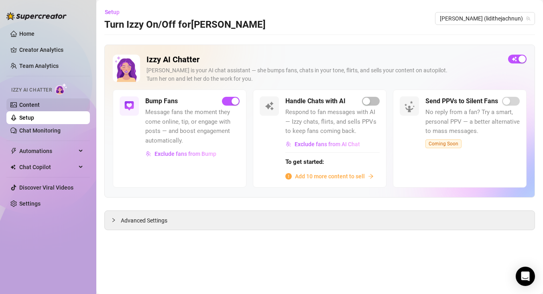
click at [37, 105] on link "Content" at bounding box center [29, 105] width 20 height 6
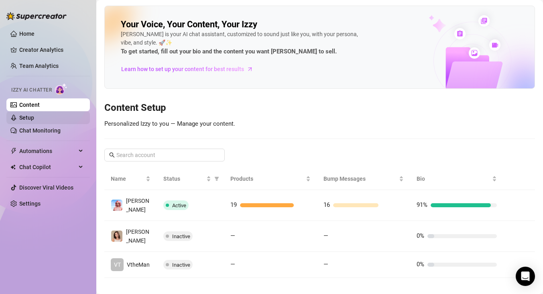
click at [25, 114] on link "Setup" at bounding box center [26, 117] width 15 height 6
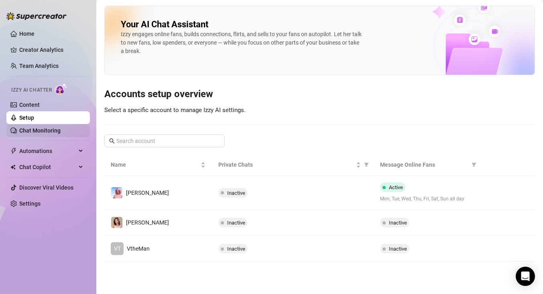
click at [49, 134] on link "Chat Monitoring" at bounding box center [39, 130] width 41 height 6
